Goal: Information Seeking & Learning: Learn about a topic

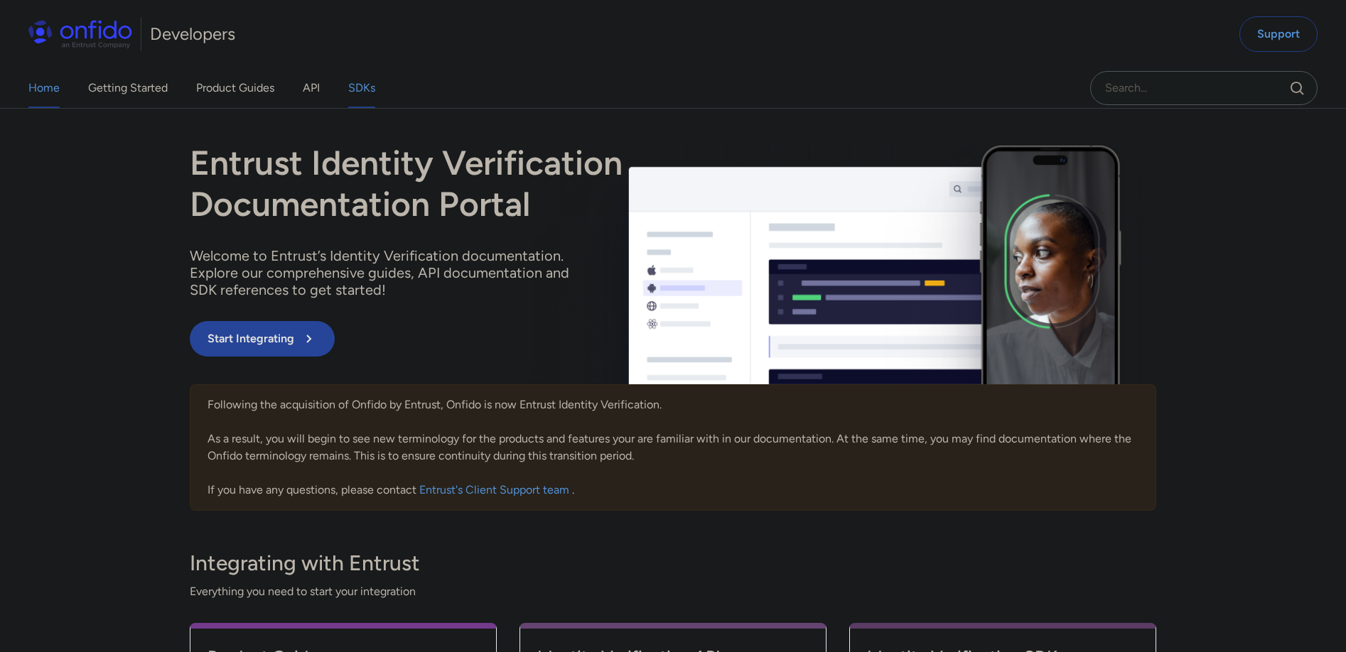
click at [365, 90] on link "SDKs" at bounding box center [361, 88] width 27 height 40
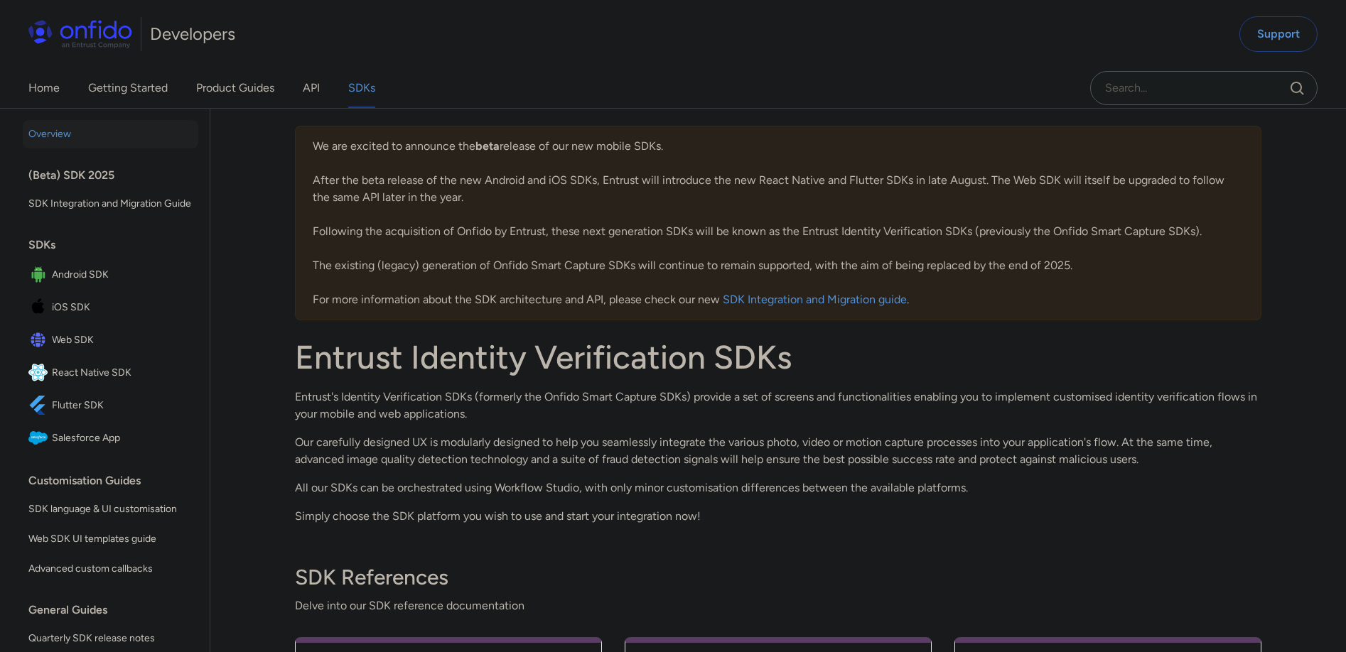
click at [66, 318] on span "iOS SDK" at bounding box center [122, 308] width 141 height 20
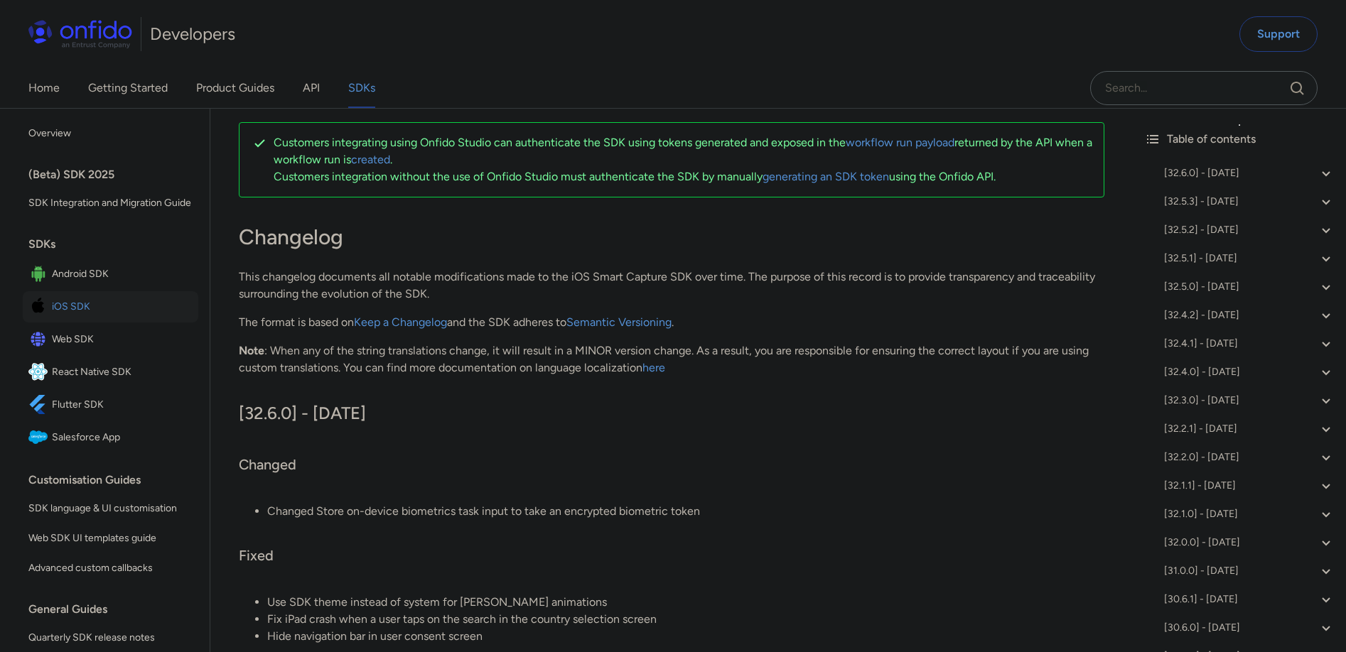
scroll to position [136, 0]
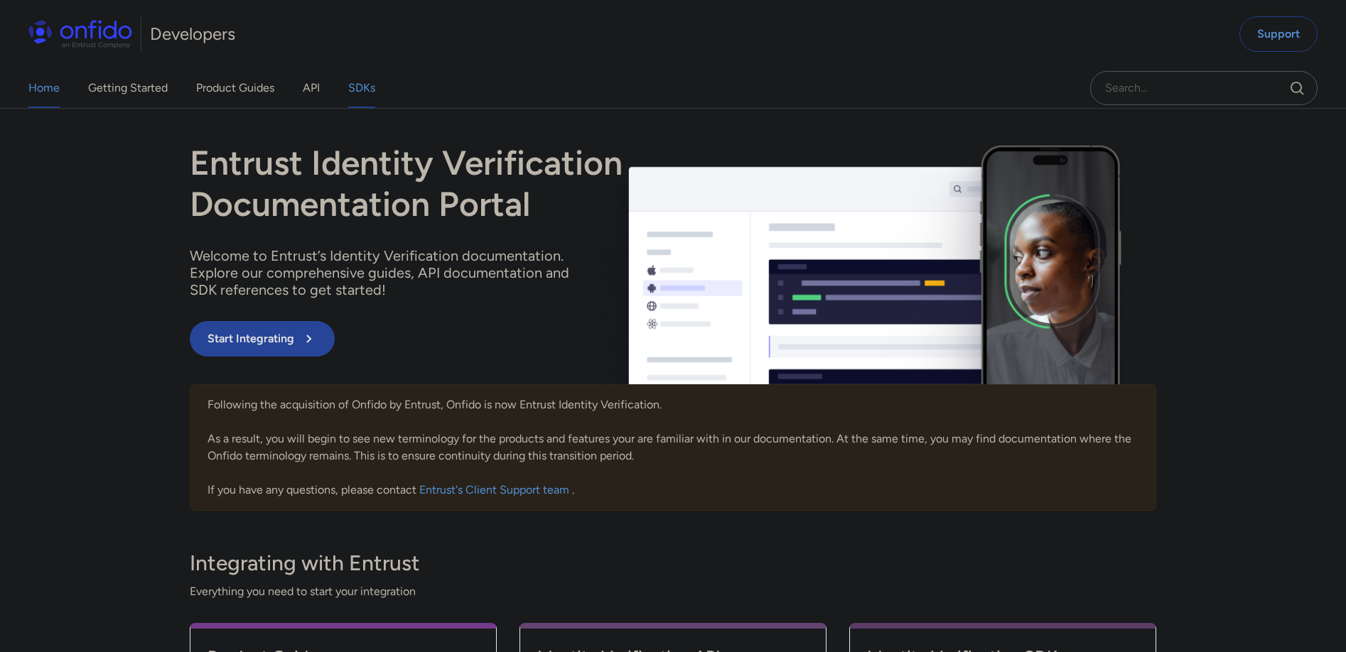
click at [365, 87] on link "SDKs" at bounding box center [361, 88] width 27 height 40
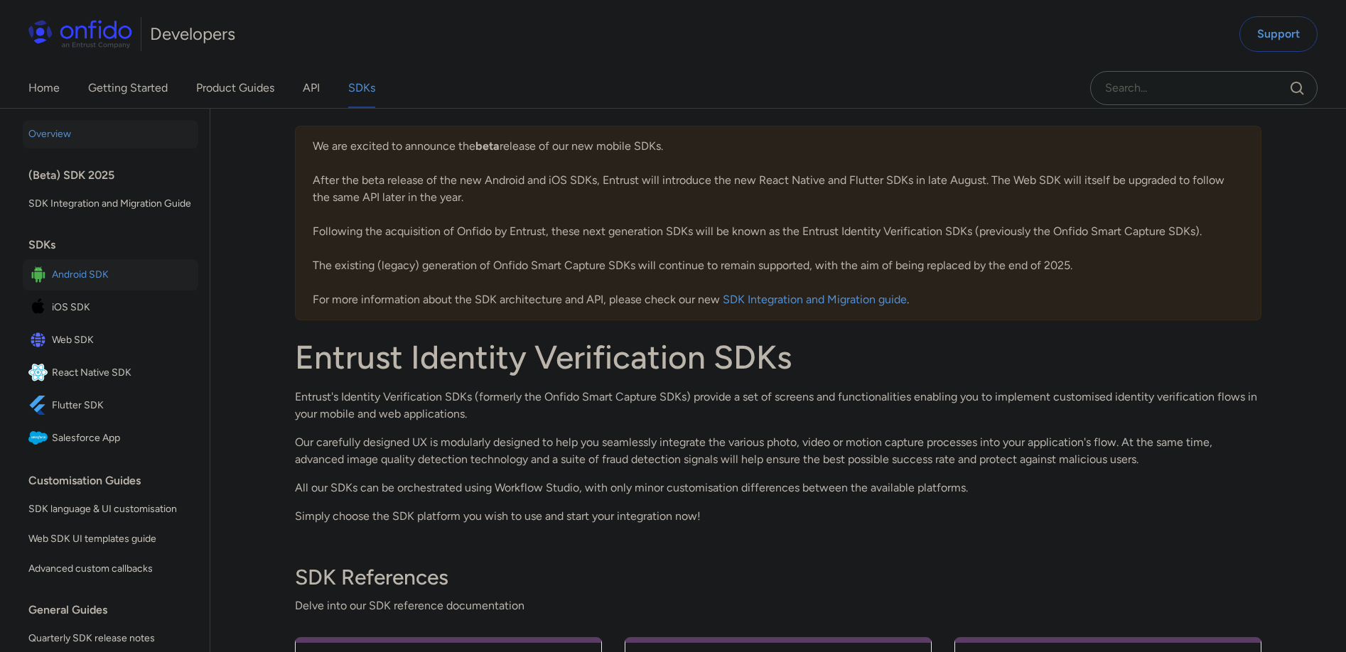
click at [96, 285] on span "Android SDK" at bounding box center [122, 275] width 141 height 20
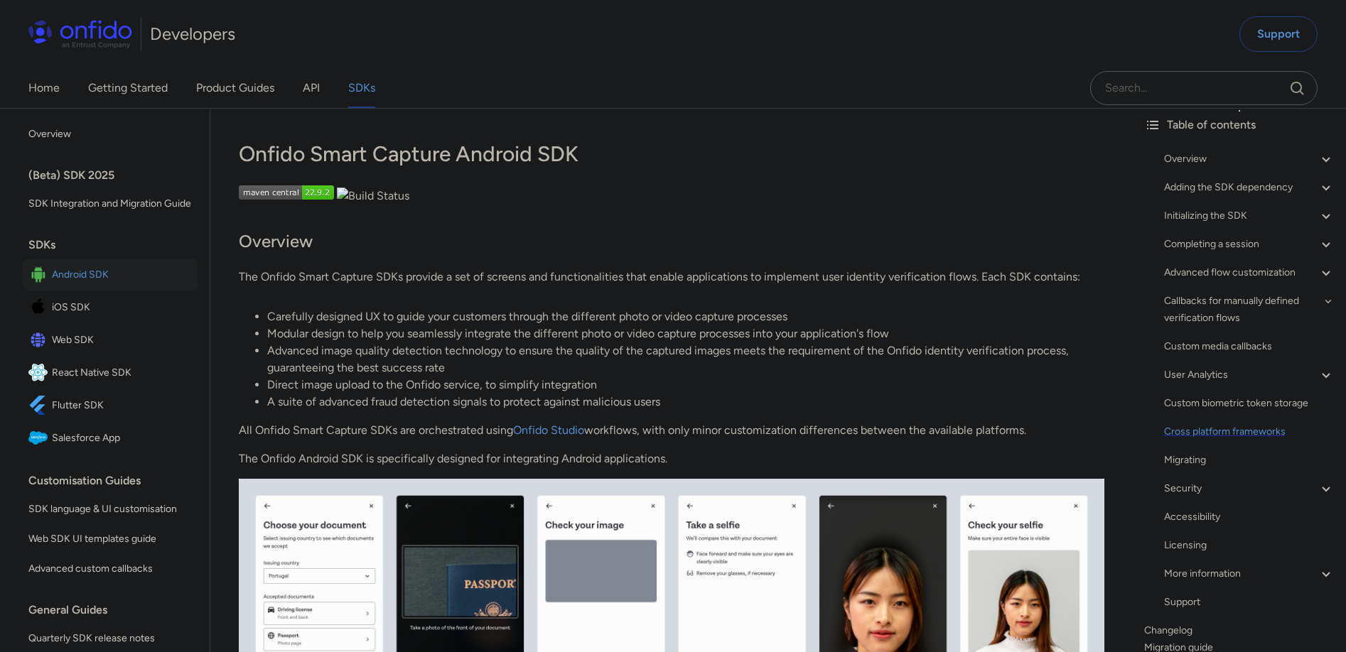
scroll to position [144, 0]
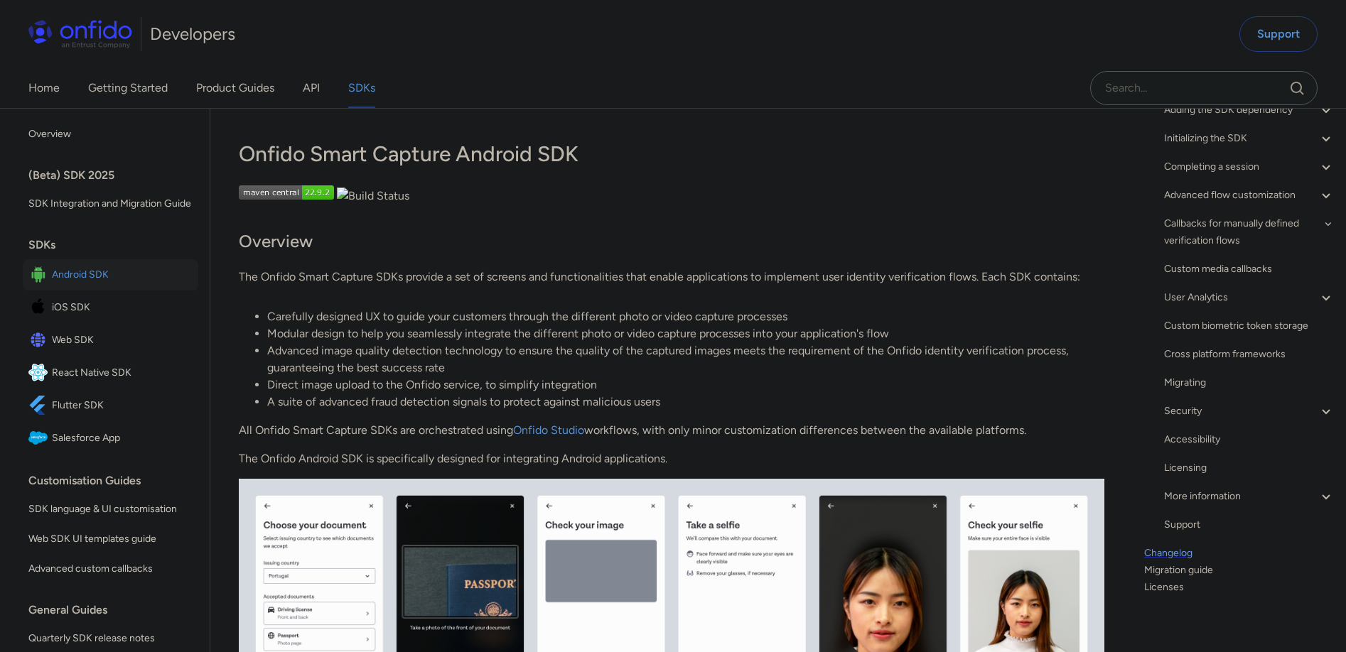
click at [1165, 549] on link "Changelog" at bounding box center [1239, 553] width 190 height 17
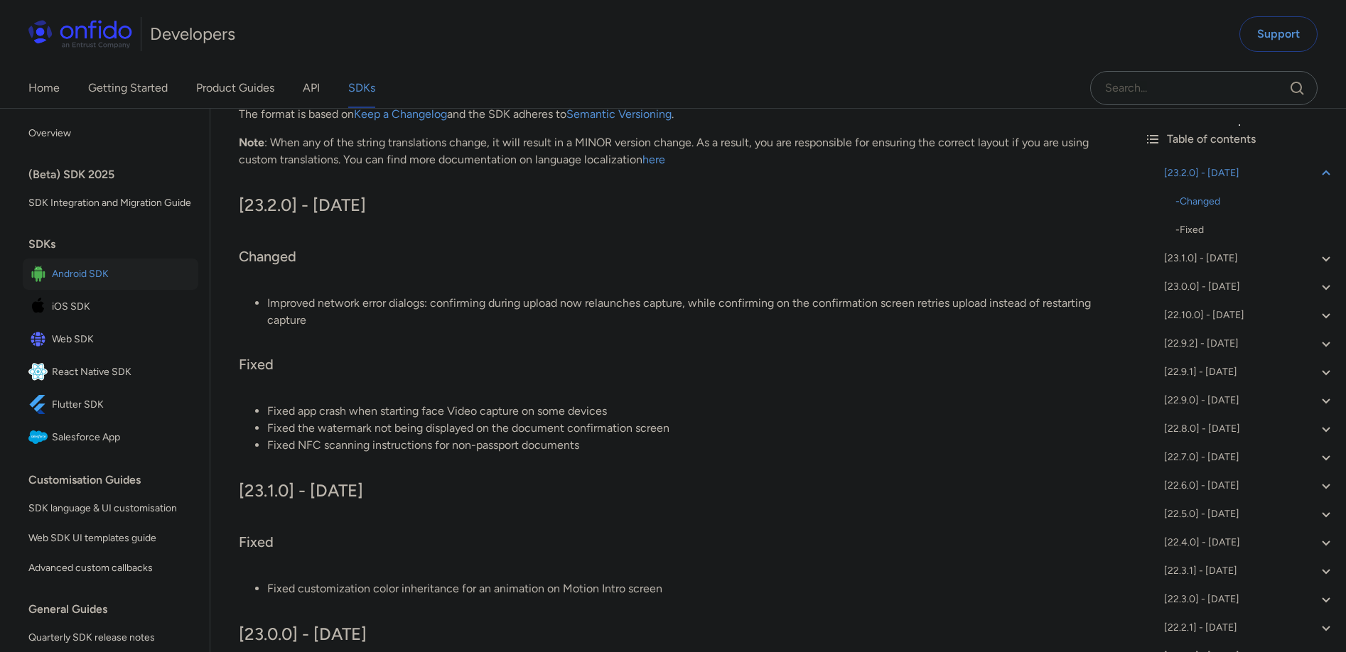
scroll to position [47, 0]
